Goal: Information Seeking & Learning: Find specific page/section

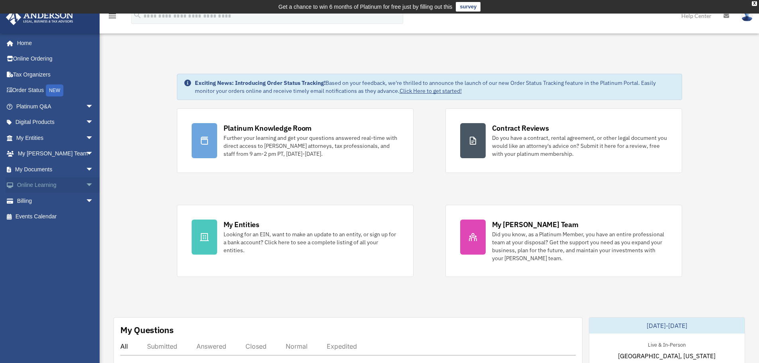
click at [86, 186] on span "arrow_drop_down" at bounding box center [94, 185] width 16 height 16
click at [55, 227] on link "Resources" at bounding box center [58, 232] width 94 height 16
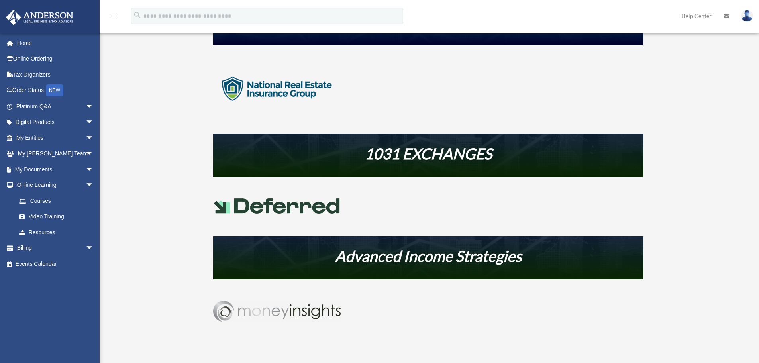
scroll to position [372, 0]
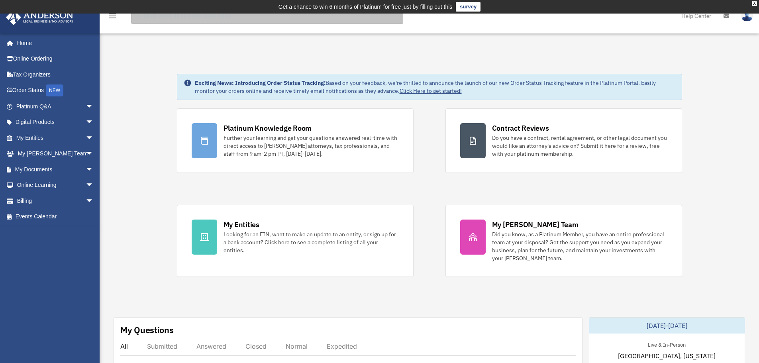
click at [193, 19] on input "search" at bounding box center [267, 16] width 272 height 16
type input "**********"
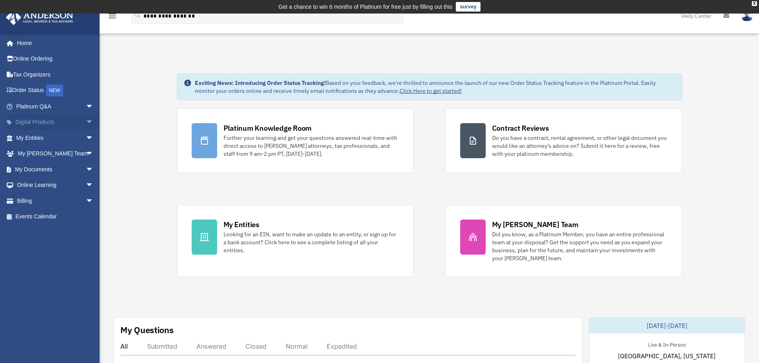
click at [86, 123] on span "arrow_drop_down" at bounding box center [94, 122] width 16 height 16
